Goal: Task Accomplishment & Management: Manage account settings

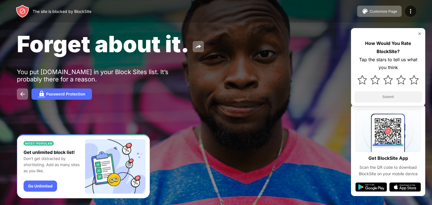
click at [419, 35] on img at bounding box center [419, 34] width 5 height 5
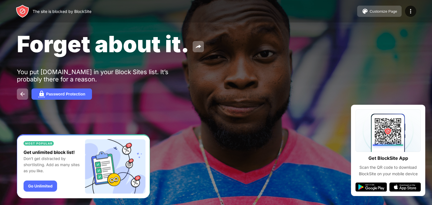
click at [387, 12] on div "Customize Page" at bounding box center [384, 11] width 28 height 4
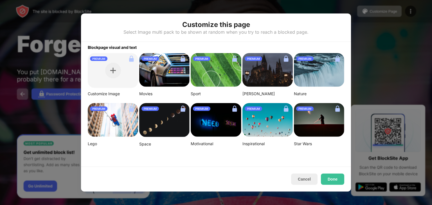
click at [379, 49] on div at bounding box center [216, 102] width 432 height 205
